Goal: Task Accomplishment & Management: Manage account settings

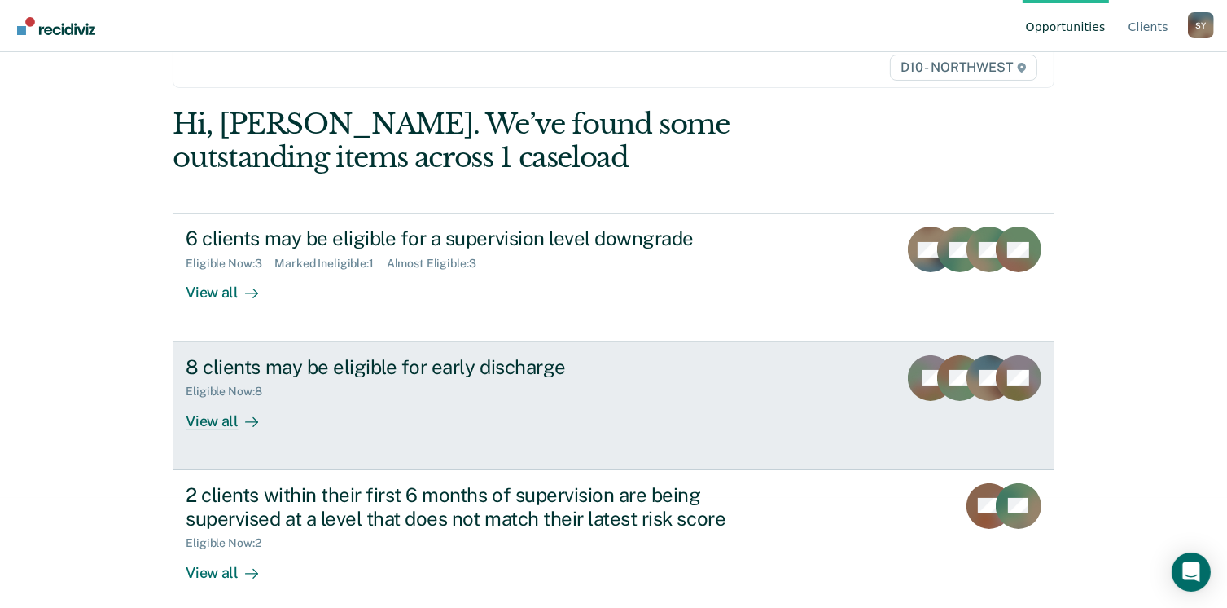
scroll to position [109, 0]
click at [207, 421] on div "View all" at bounding box center [231, 415] width 91 height 32
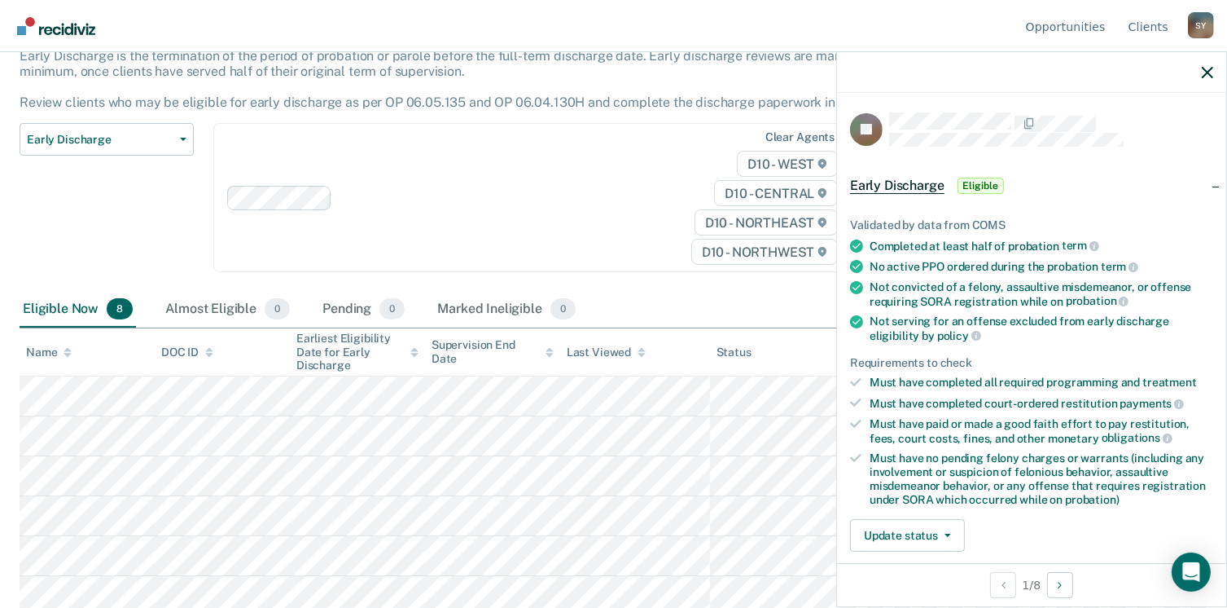
scroll to position [196, 0]
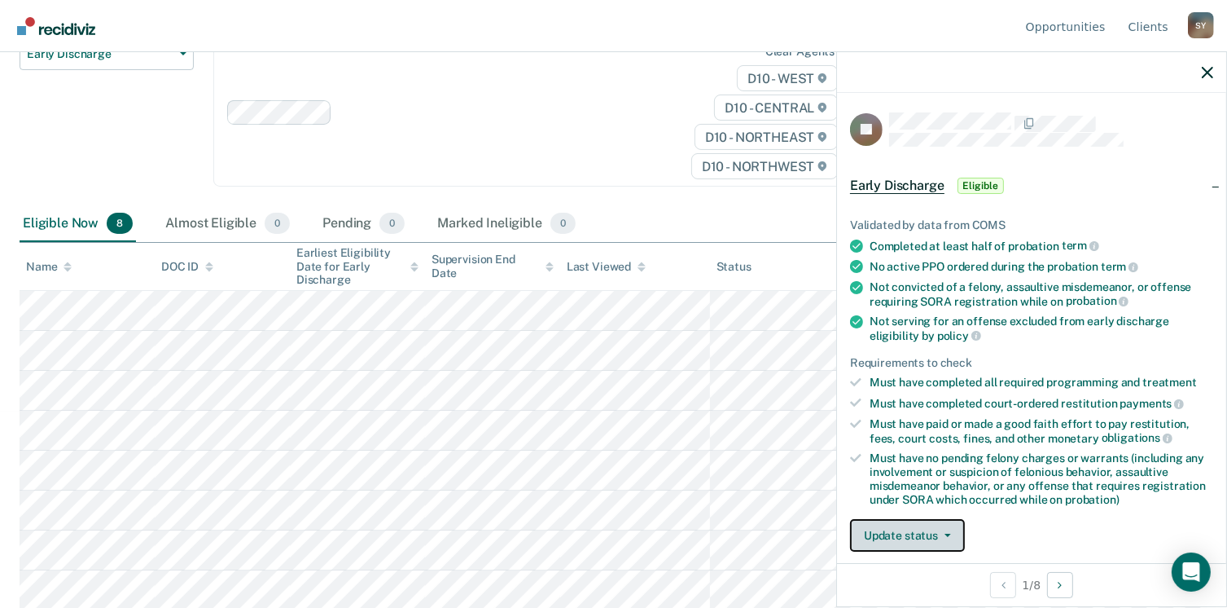
click at [945, 532] on button "Update status" at bounding box center [907, 535] width 115 height 33
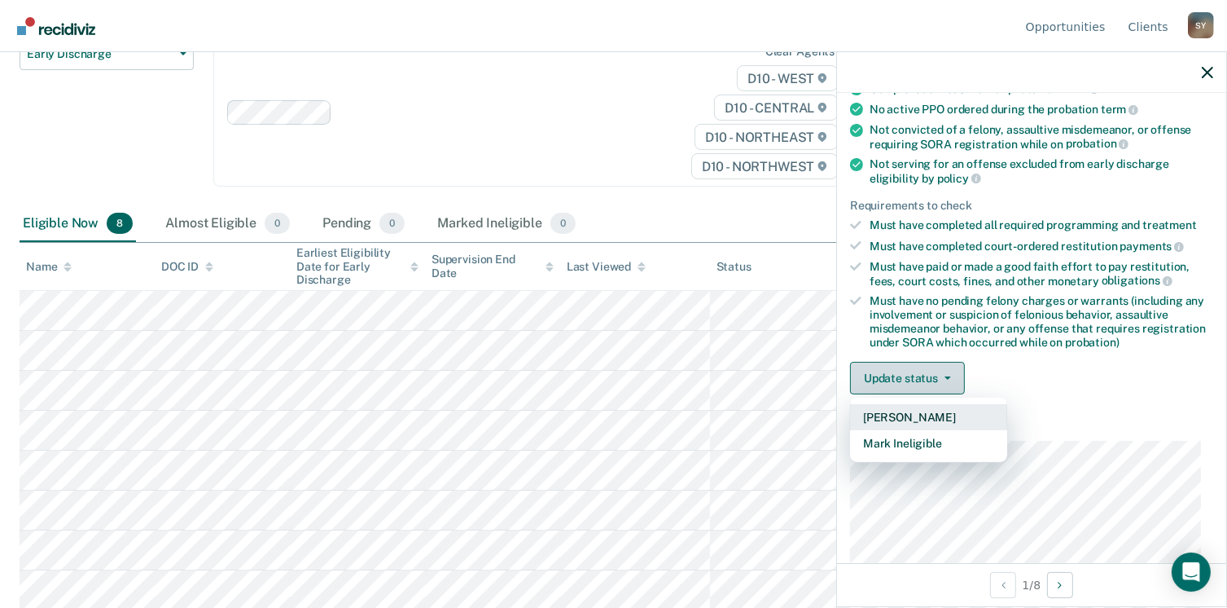
scroll to position [158, 0]
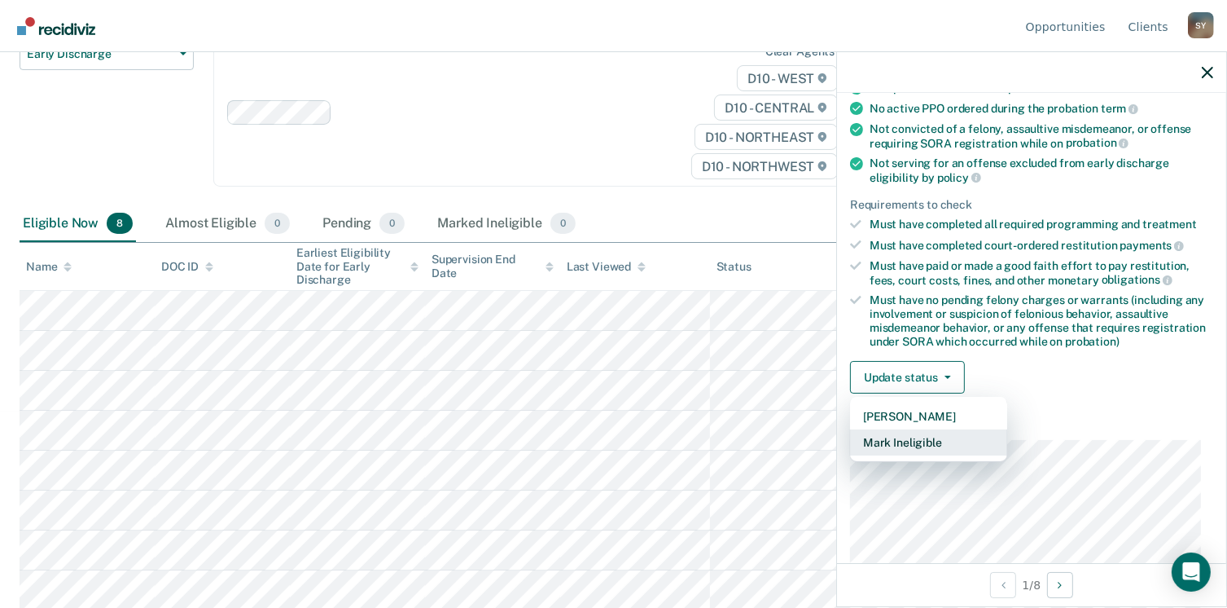
click at [900, 432] on button "Mark Ineligible" at bounding box center [928, 442] width 157 height 26
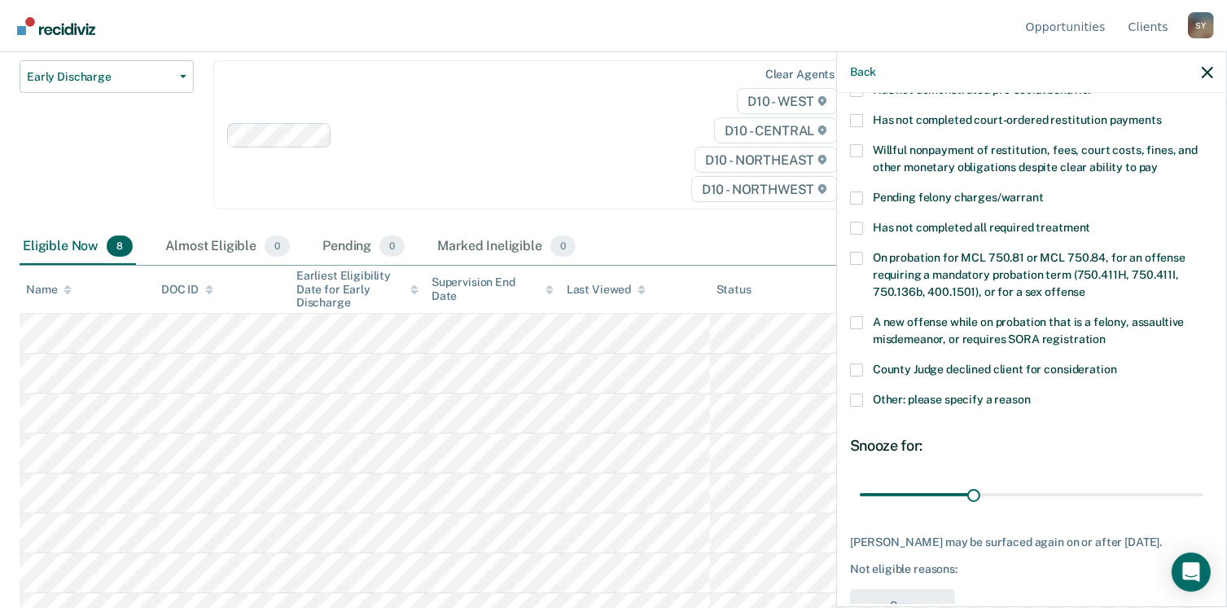
scroll to position [407, 0]
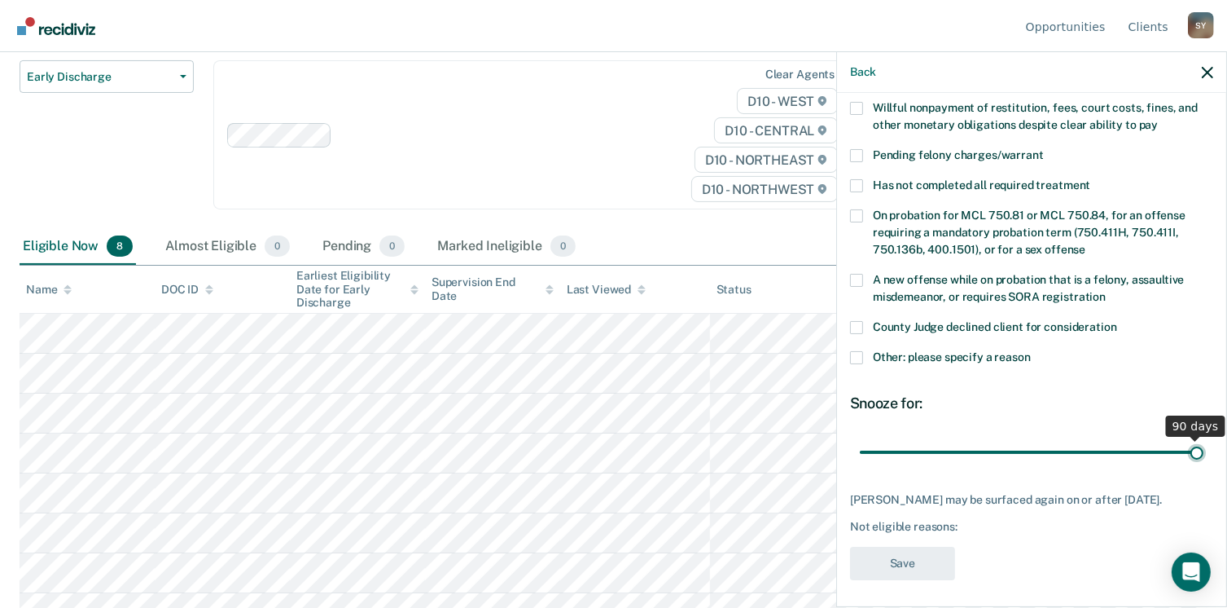
click at [1185, 438] on input "range" at bounding box center [1032, 452] width 344 height 29
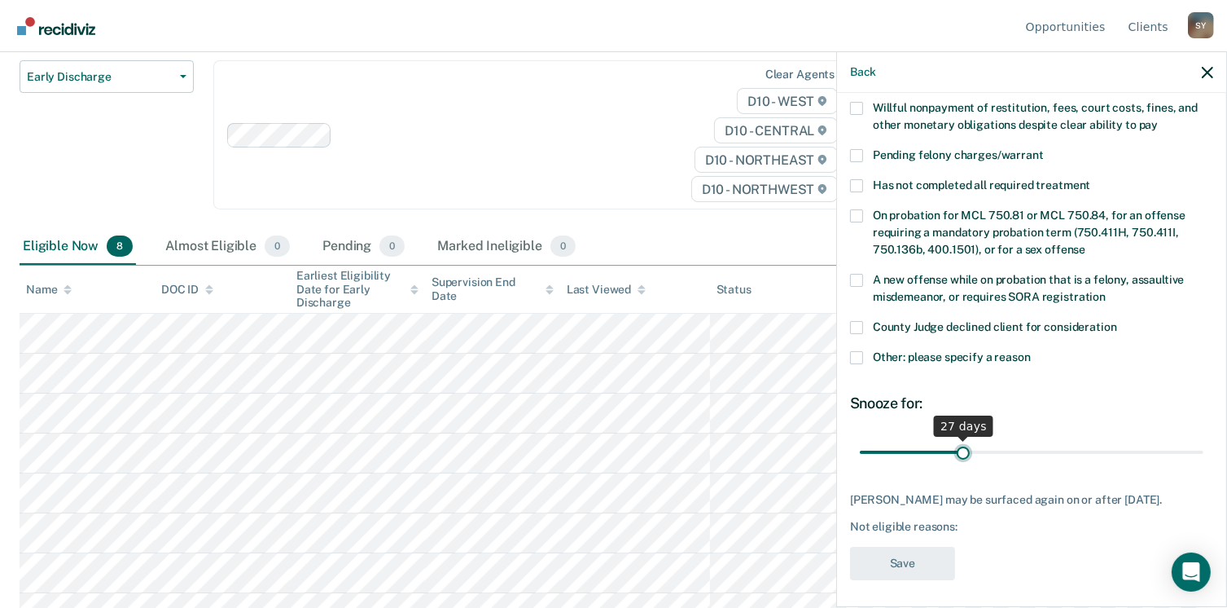
click at [959, 438] on input "range" at bounding box center [1032, 452] width 344 height 29
click at [968, 438] on input "range" at bounding box center [1032, 452] width 344 height 29
click at [973, 438] on input "range" at bounding box center [1032, 452] width 344 height 29
click at [971, 438] on input "range" at bounding box center [1032, 452] width 344 height 29
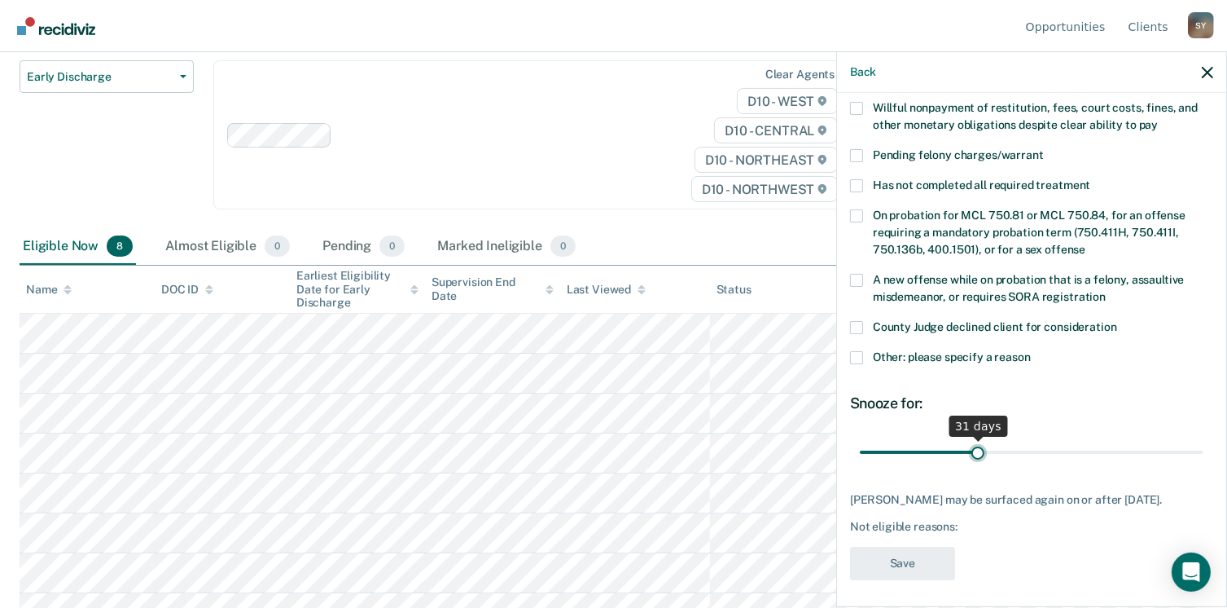
click at [968, 438] on input "range" at bounding box center [1032, 452] width 344 height 29
click at [962, 438] on input "range" at bounding box center [1032, 452] width 344 height 29
click at [967, 438] on input "range" at bounding box center [1032, 452] width 344 height 29
click at [968, 438] on input "range" at bounding box center [1032, 452] width 344 height 29
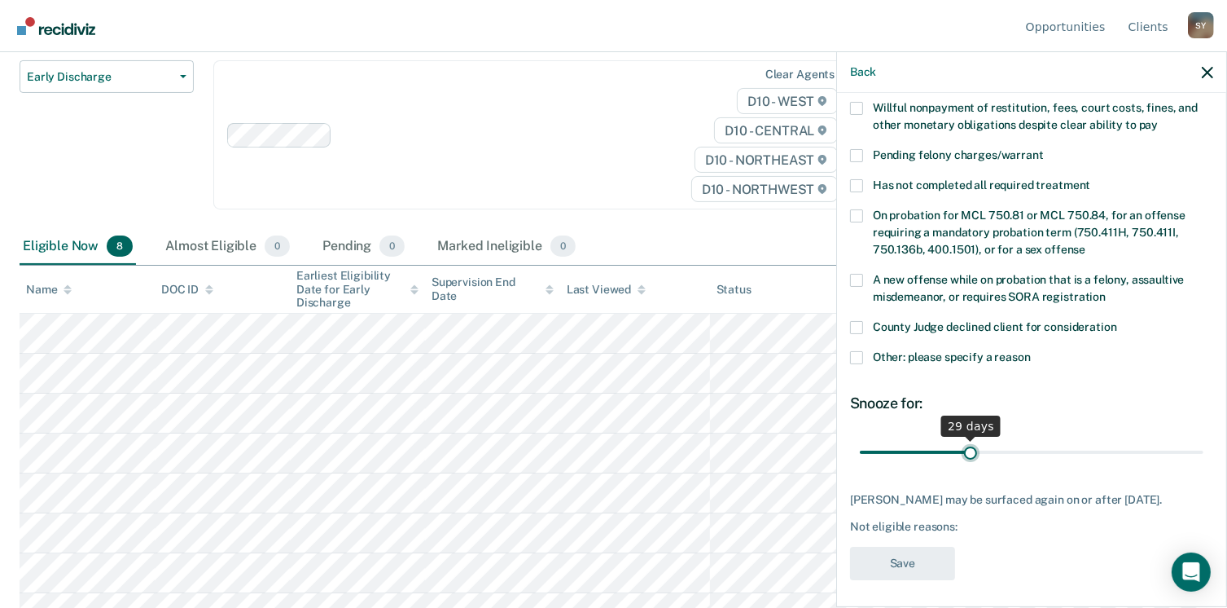
click at [971, 438] on input "range" at bounding box center [1032, 452] width 344 height 29
click at [973, 438] on input "range" at bounding box center [1032, 452] width 344 height 29
click at [971, 438] on input "range" at bounding box center [1032, 452] width 344 height 29
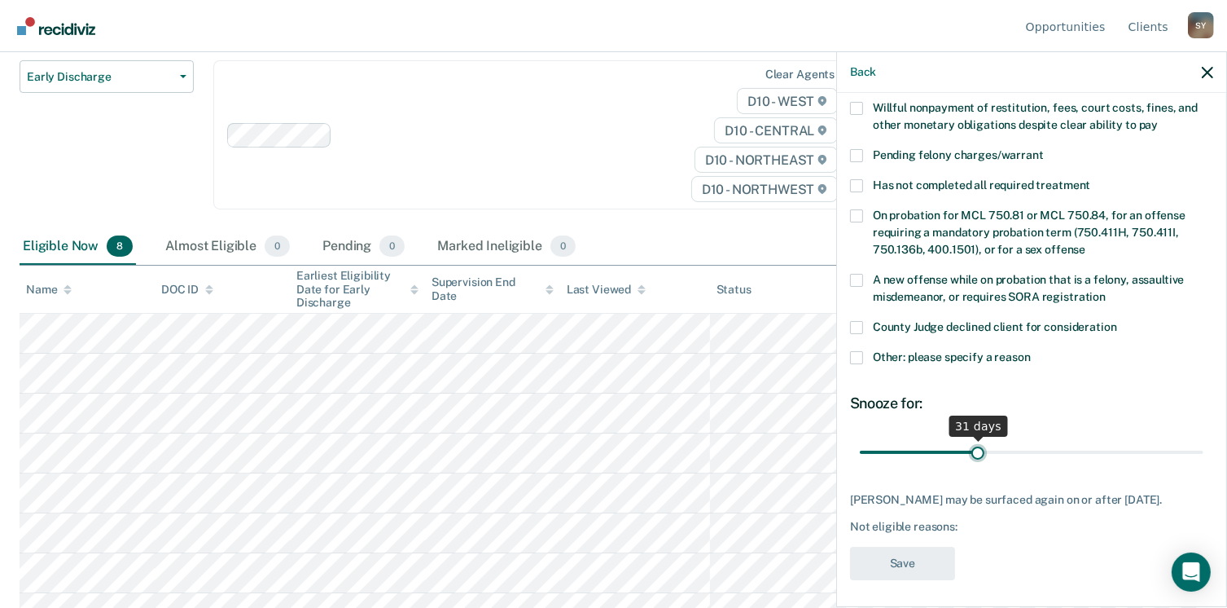
click at [970, 438] on input "range" at bounding box center [1032, 452] width 344 height 29
type input "29"
click at [967, 438] on input "range" at bounding box center [1032, 452] width 344 height 29
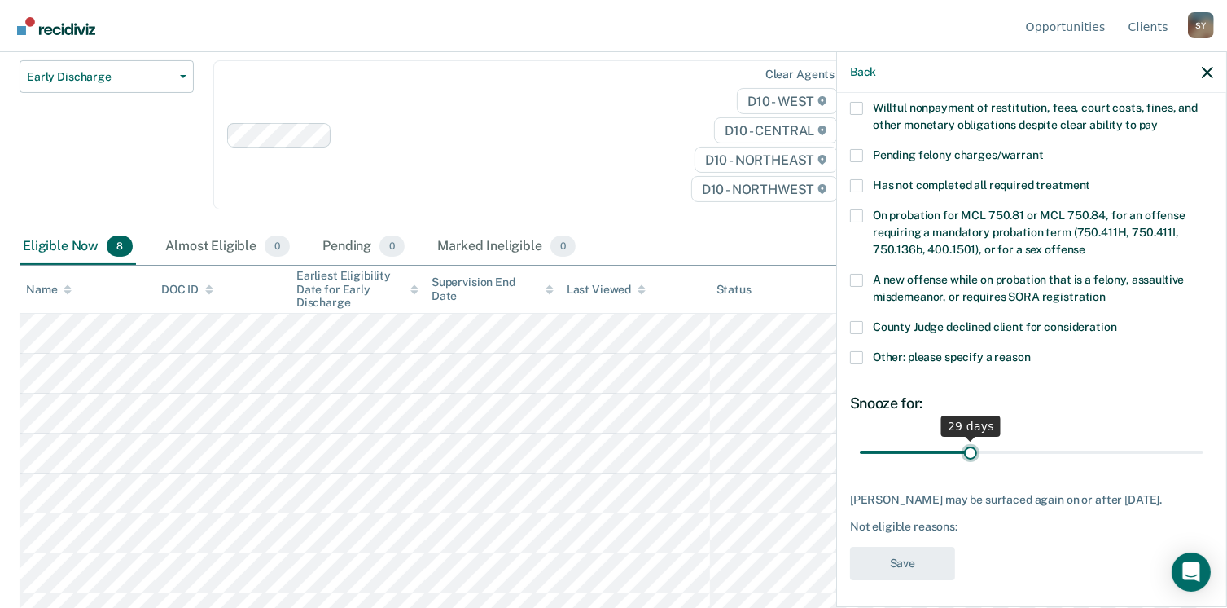
click at [972, 438] on input "range" at bounding box center [1032, 452] width 344 height 29
click at [1212, 73] on icon "button" at bounding box center [1207, 72] width 11 height 11
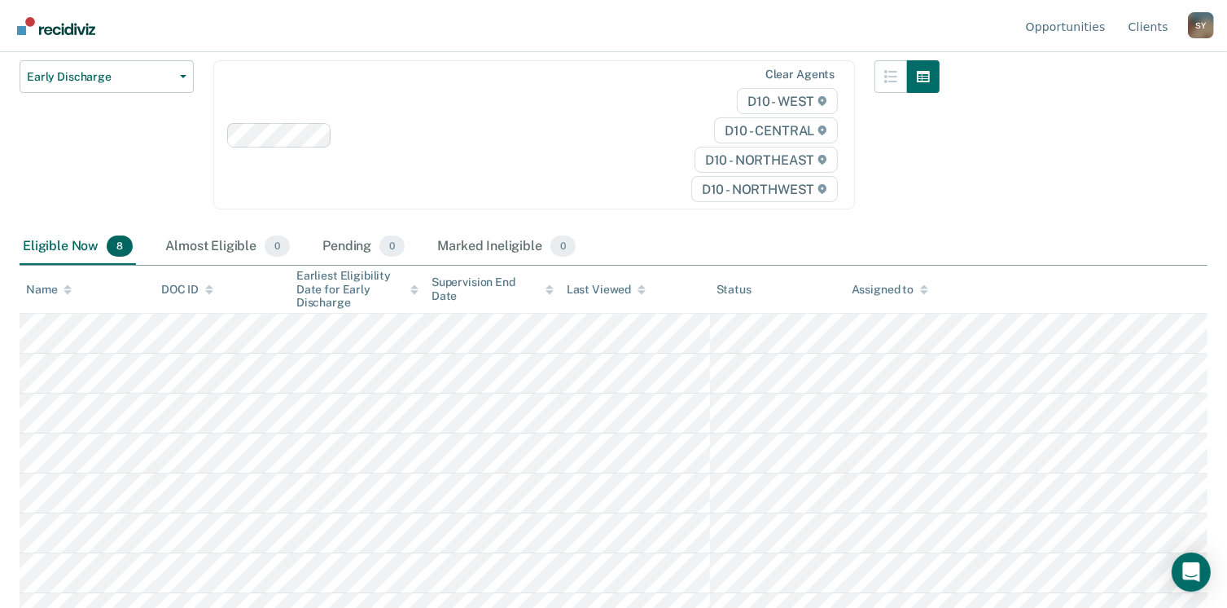
scroll to position [196, 0]
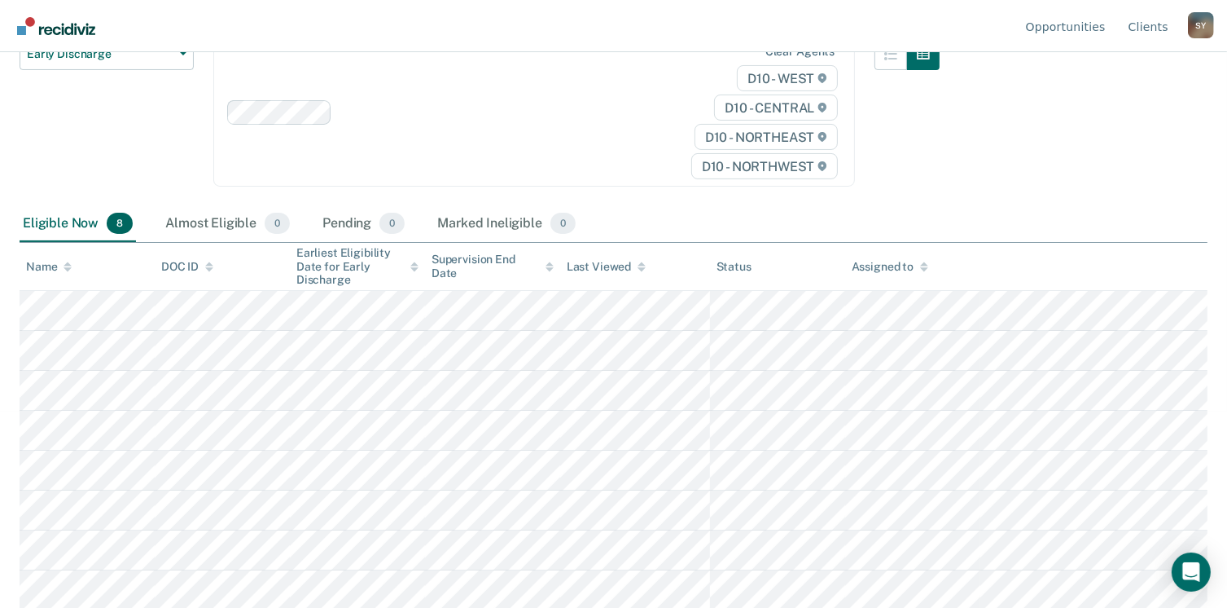
click at [176, 51] on div "Opportunities Client s [PERSON_NAME] S Y Profile How it works Log Out" at bounding box center [613, 26] width 1227 height 52
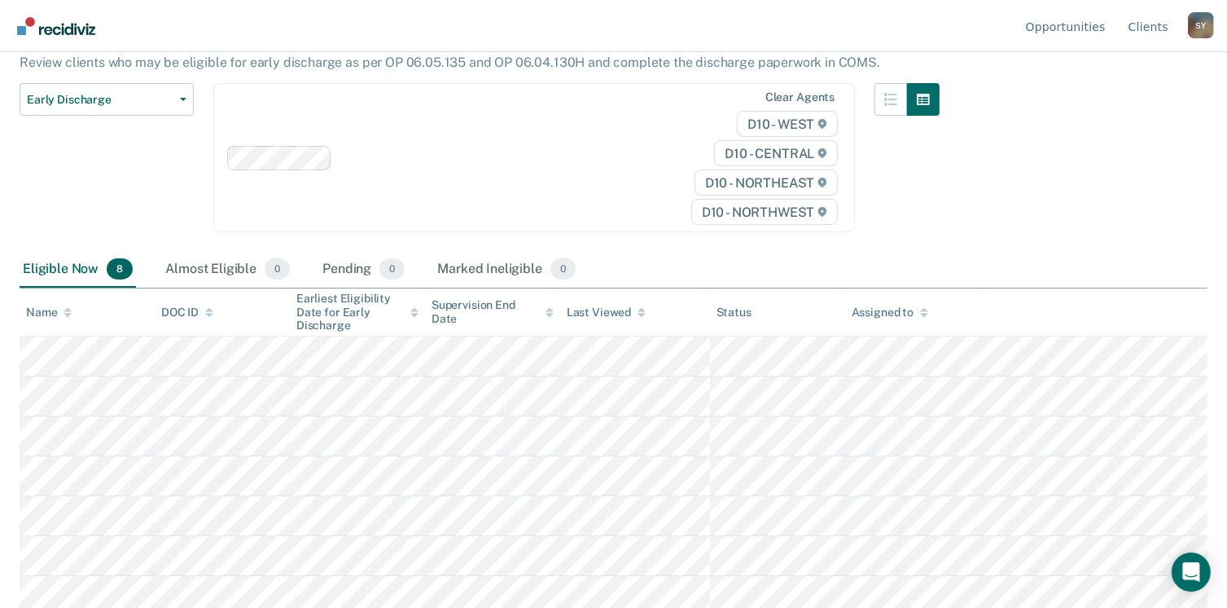
scroll to position [147, 0]
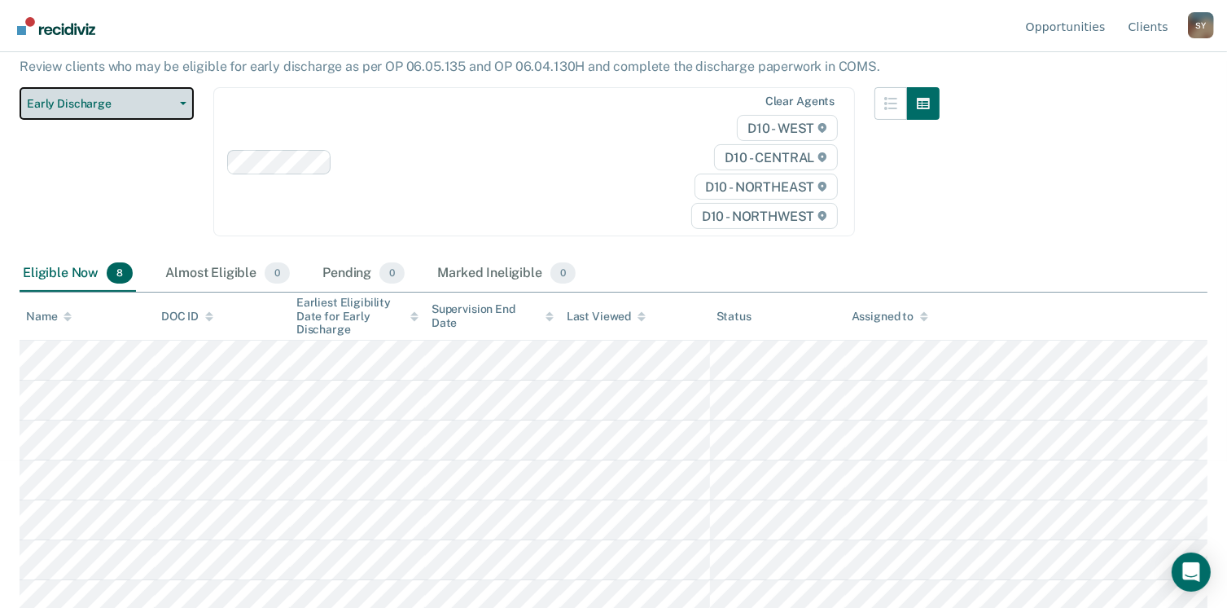
click at [182, 99] on button "Early Discharge" at bounding box center [107, 103] width 174 height 33
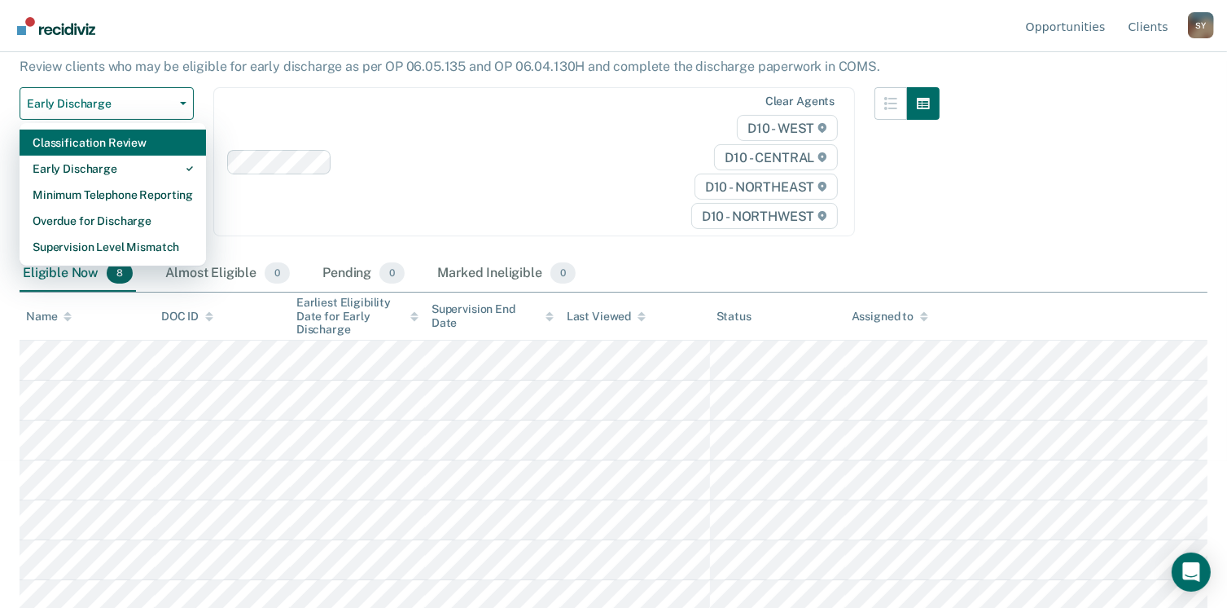
click at [145, 147] on div "Classification Review" at bounding box center [113, 142] width 160 height 26
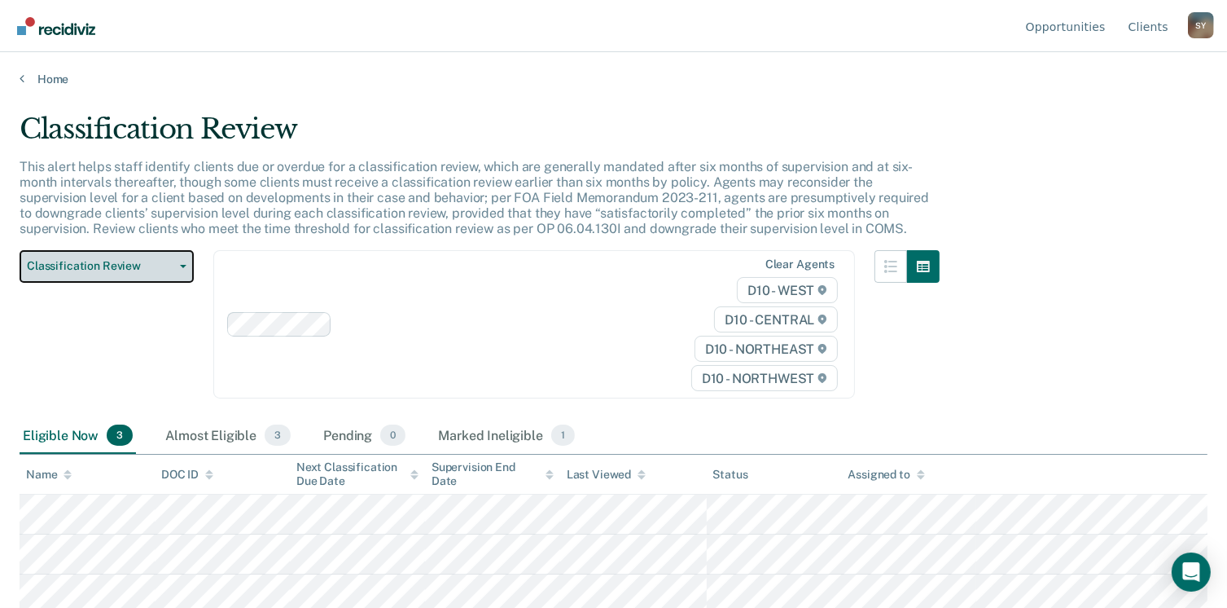
click at [182, 265] on icon "button" at bounding box center [183, 266] width 7 height 3
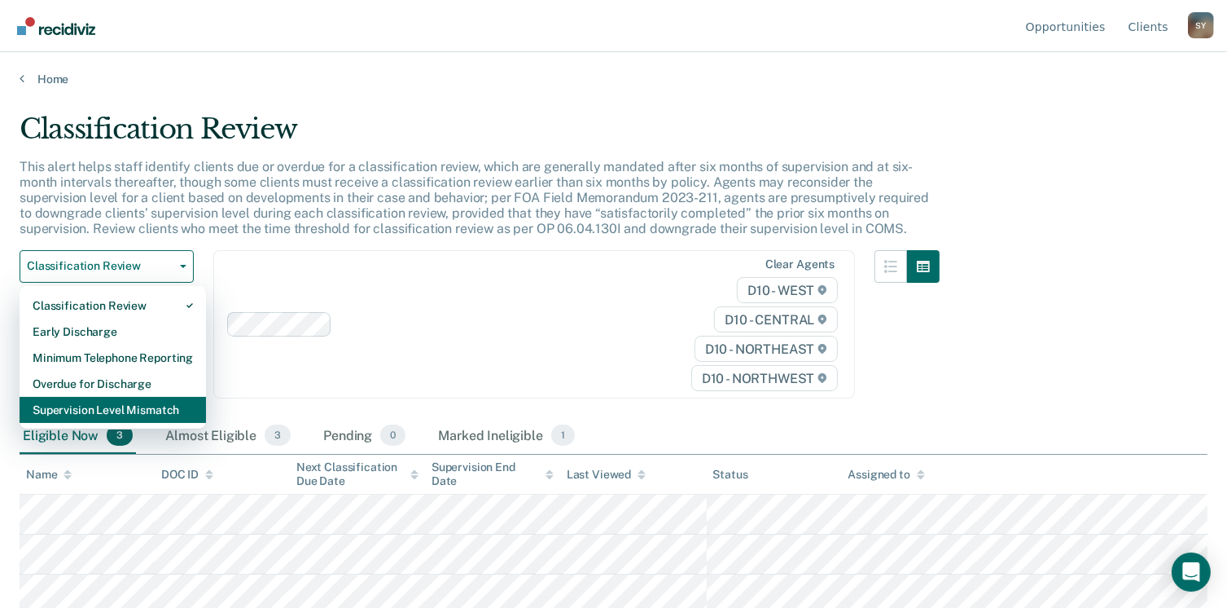
click at [142, 406] on div "Supervision Level Mismatch" at bounding box center [113, 410] width 160 height 26
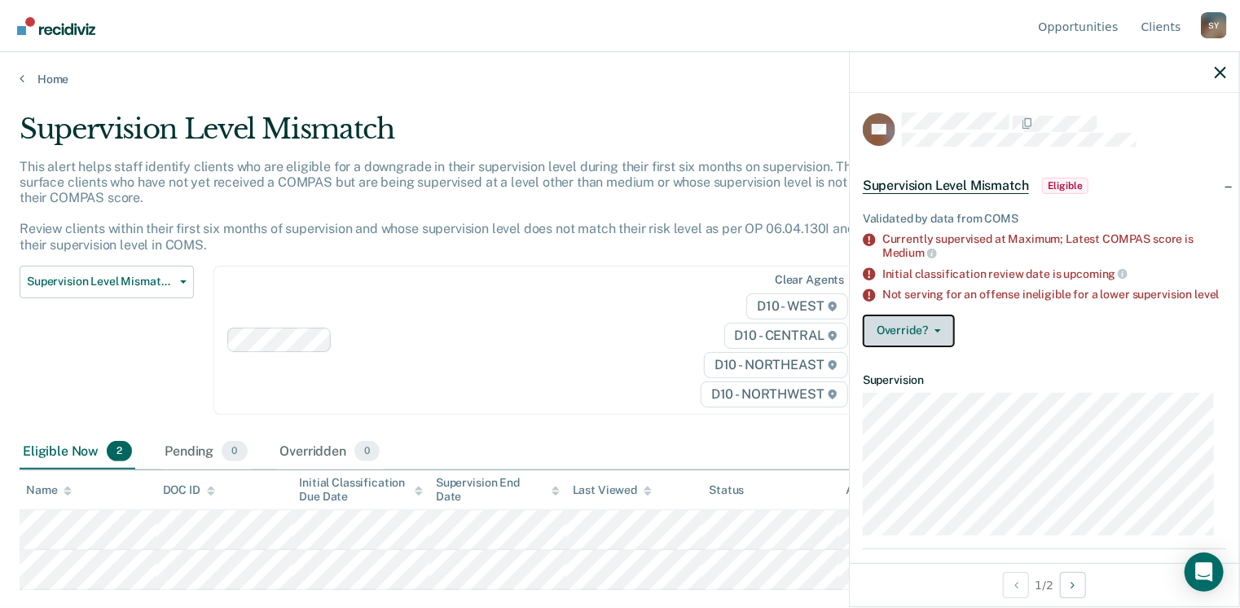
click at [930, 332] on span "button" at bounding box center [934, 330] width 13 height 3
click at [959, 330] on div "Override? [PERSON_NAME] Mark Overridden" at bounding box center [1043, 330] width 363 height 33
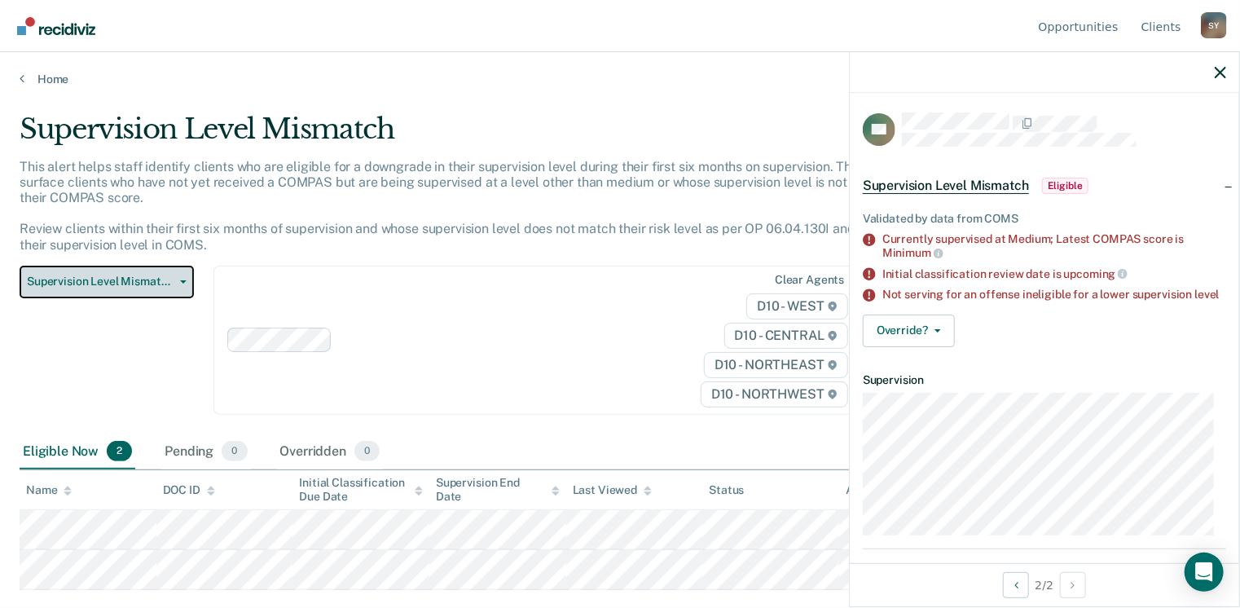
click at [90, 283] on span "Supervision Level Mismatch" at bounding box center [100, 281] width 147 height 14
